Goal: Check status: Check status

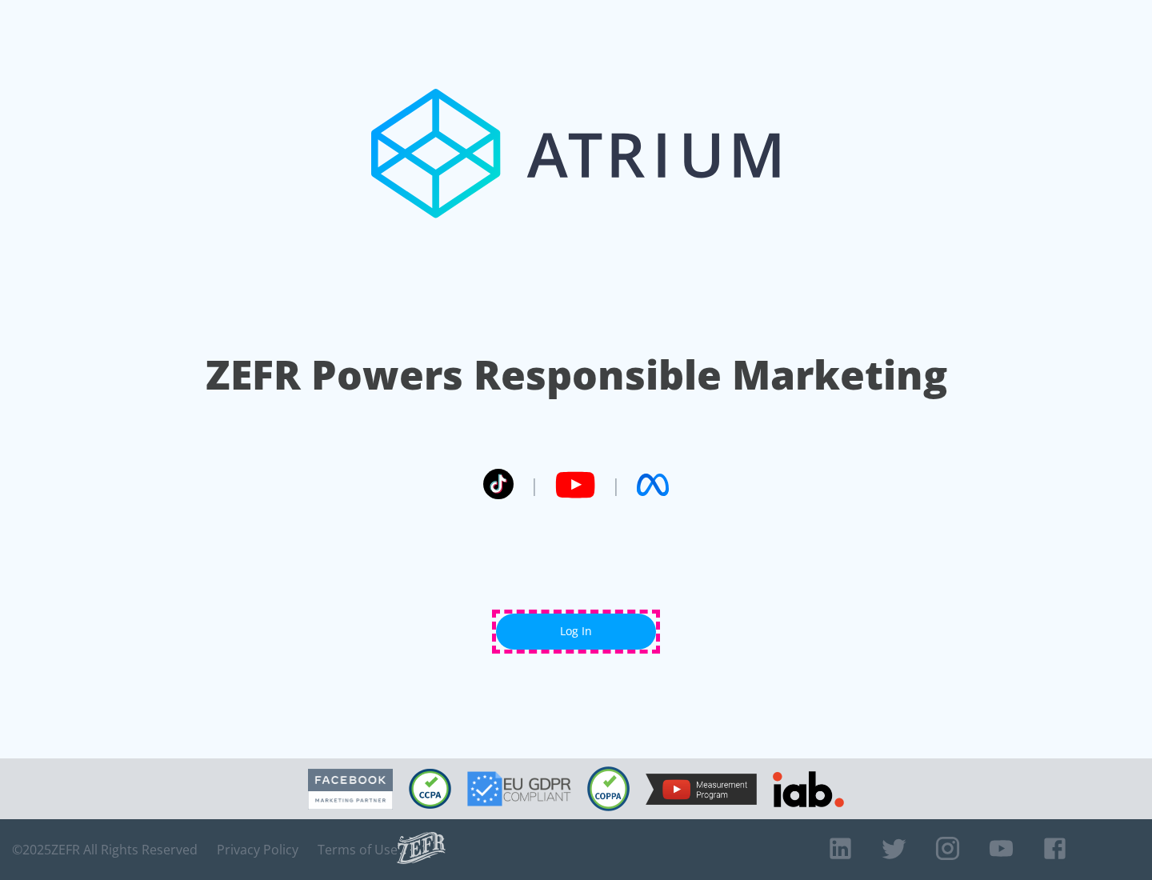
click at [576, 631] on link "Log In" at bounding box center [576, 632] width 160 height 36
